Goal: Task Accomplishment & Management: Manage account settings

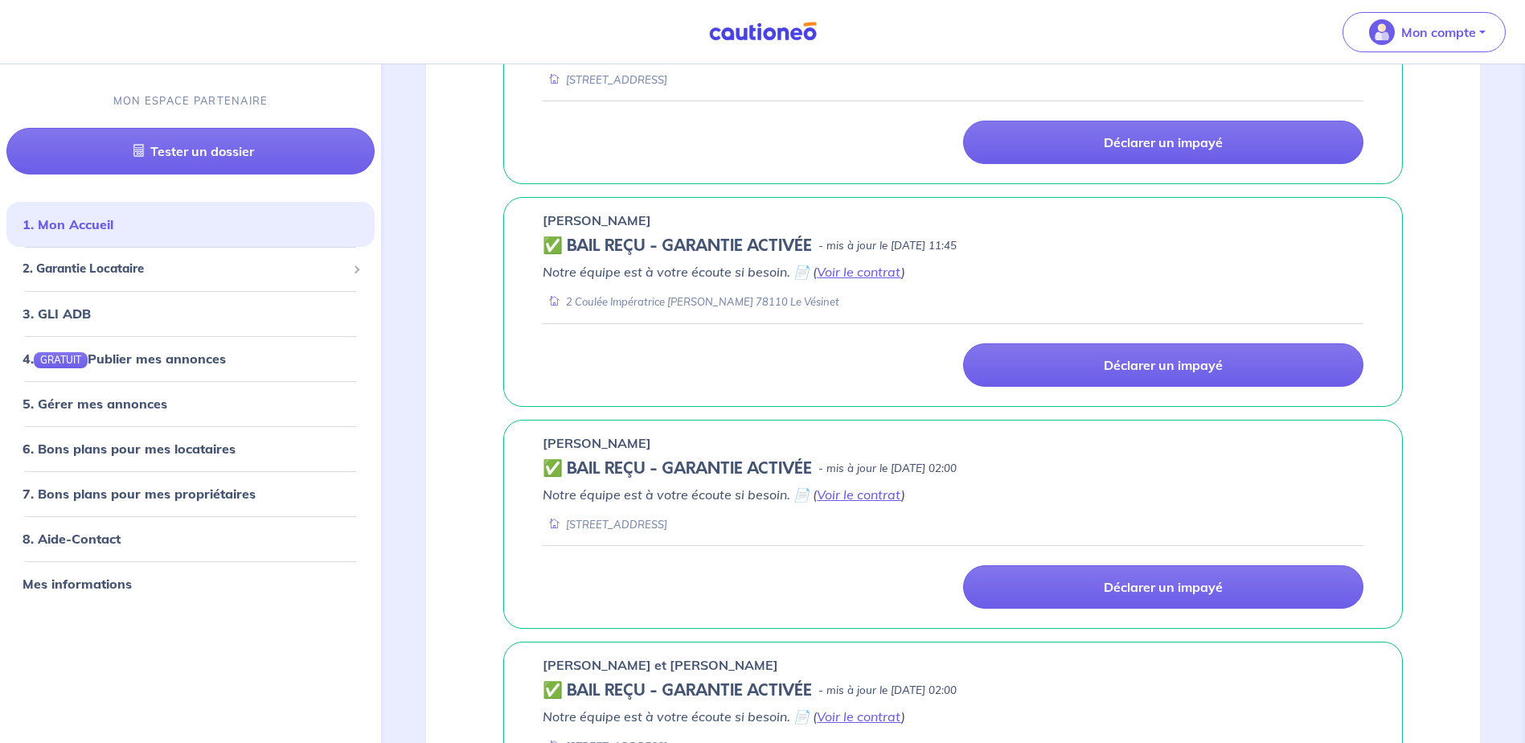
scroll to position [1045, 0]
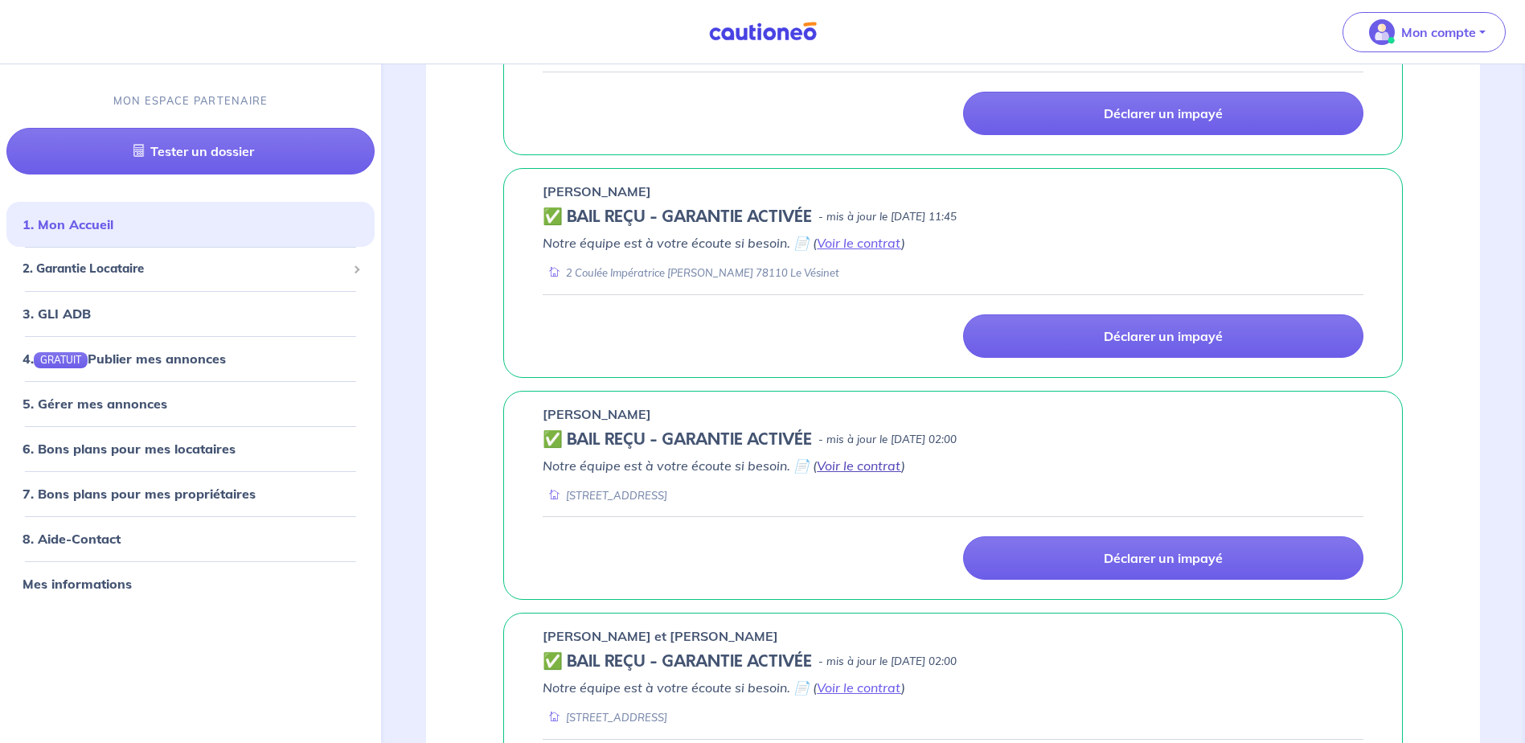
click at [855, 467] on link "Voir le contrat" at bounding box center [859, 465] width 84 height 16
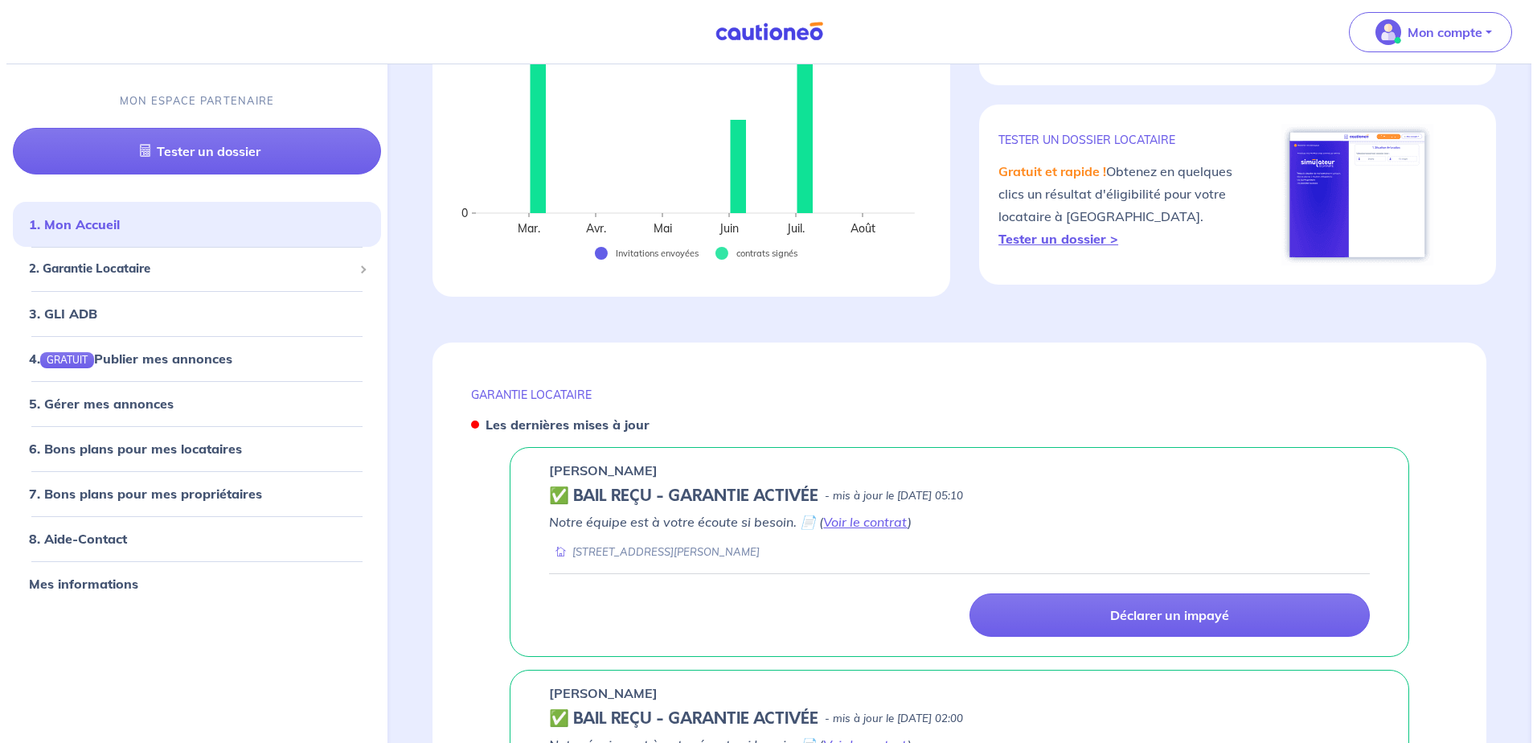
scroll to position [0, 0]
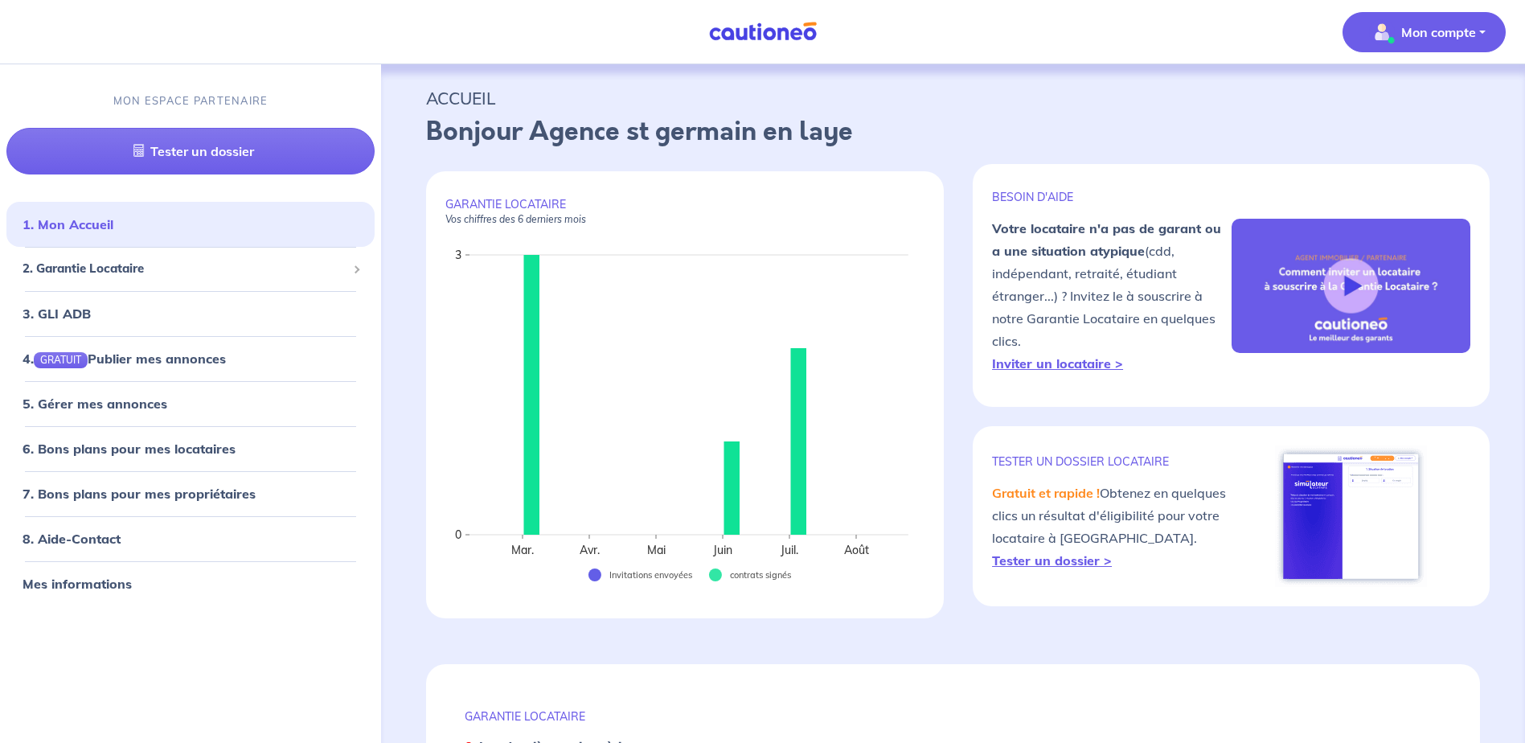
click at [1469, 34] on p "Mon compte" at bounding box center [1438, 32] width 75 height 19
click at [1405, 136] on link "Me déconnecter" at bounding box center [1408, 138] width 129 height 26
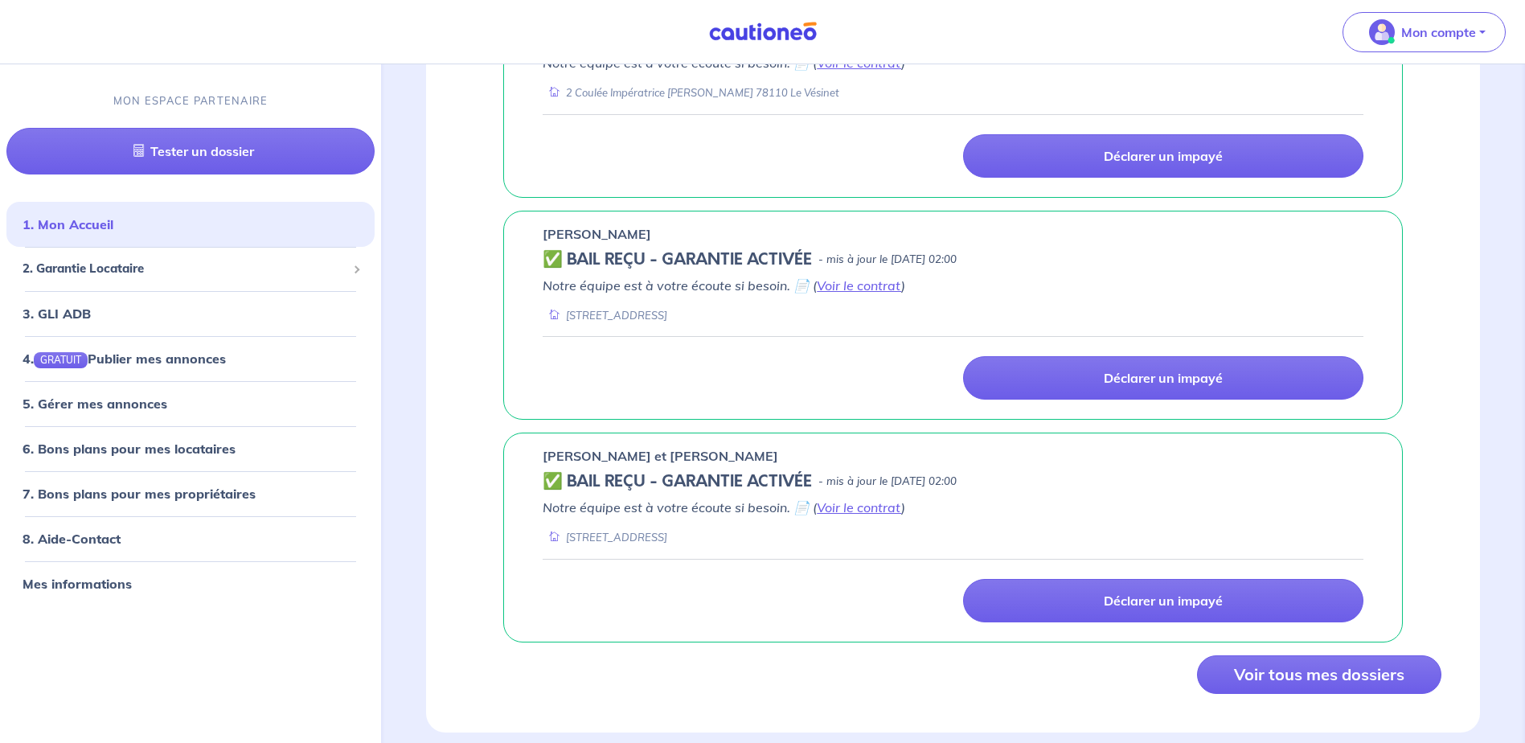
scroll to position [1260, 0]
